Goal: Share content

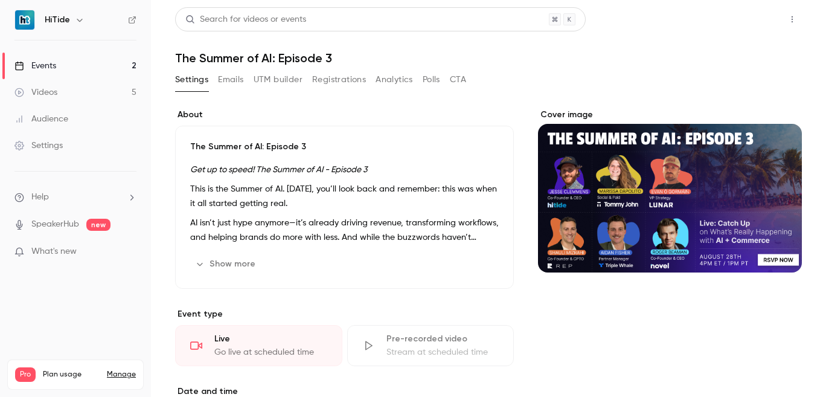
click at [742, 27] on button "Share" at bounding box center [749, 19] width 48 height 24
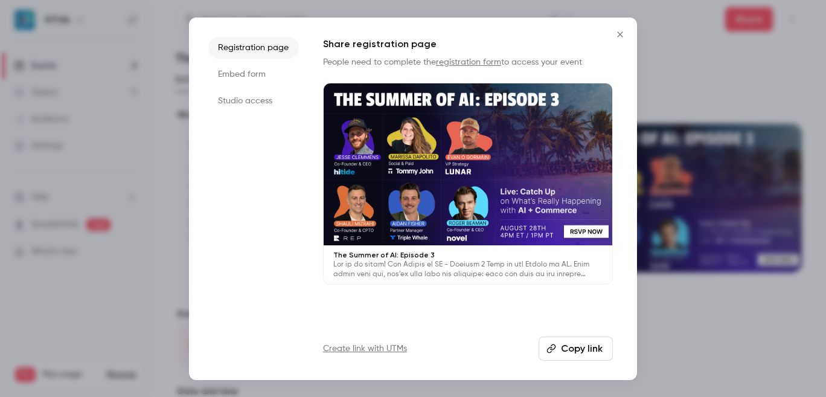
click at [581, 347] on button "Copy link" at bounding box center [576, 348] width 74 height 24
